Goal: Task Accomplishment & Management: Complete application form

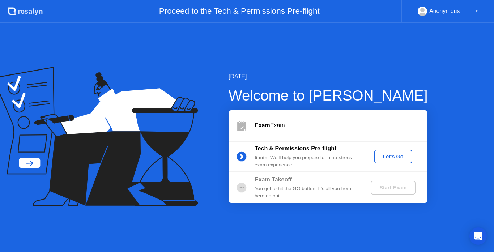
click at [393, 155] on div "Let's Go" at bounding box center [393, 157] width 32 height 6
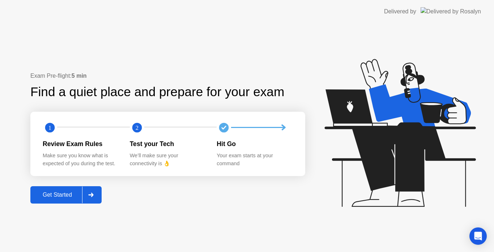
click at [68, 192] on div "Get Started" at bounding box center [58, 195] width 50 height 7
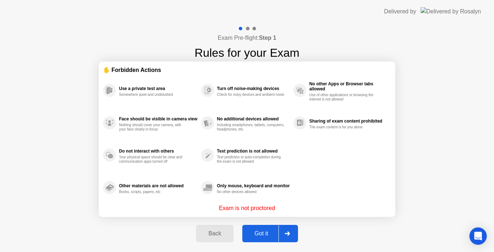
click at [261, 231] on div "Got it" at bounding box center [261, 233] width 34 height 7
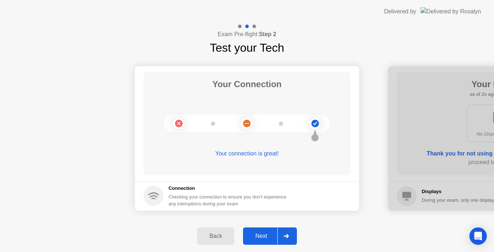
click at [261, 231] on button "Next" at bounding box center [270, 235] width 54 height 17
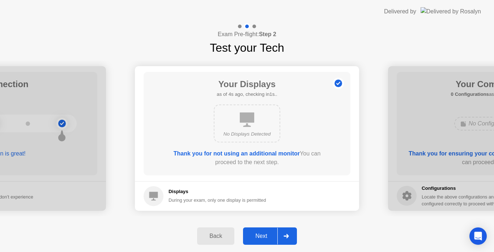
click at [261, 231] on button "Next" at bounding box center [270, 235] width 54 height 17
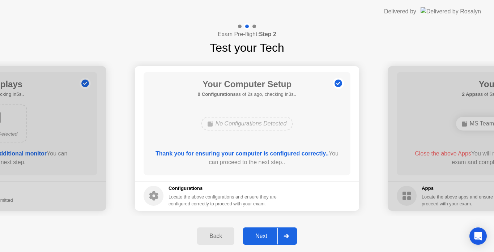
click at [261, 231] on button "Next" at bounding box center [270, 235] width 54 height 17
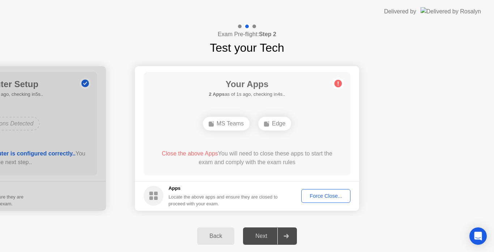
click at [318, 196] on div "Force Close..." at bounding box center [326, 196] width 44 height 6
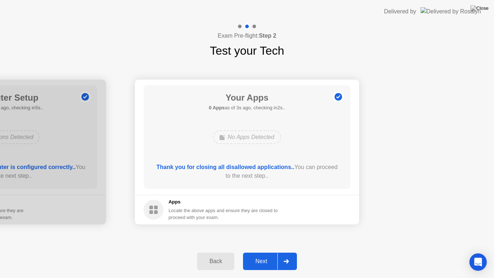
click at [266, 252] on div "Next" at bounding box center [261, 261] width 32 height 7
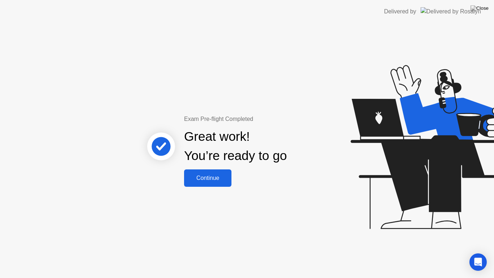
click at [208, 181] on div "Continue" at bounding box center [207, 178] width 43 height 7
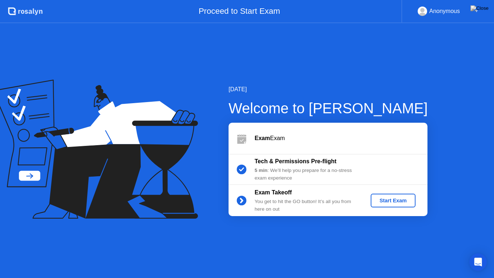
click at [386, 202] on div "Start Exam" at bounding box center [392, 200] width 39 height 6
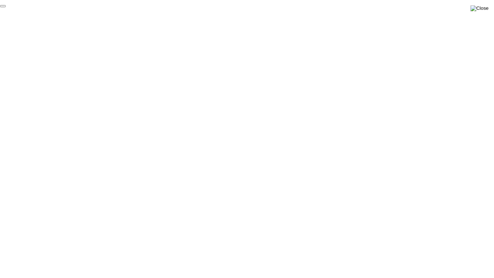
click at [484, 10] on img at bounding box center [479, 8] width 18 height 6
